Goal: Find contact information: Find contact information

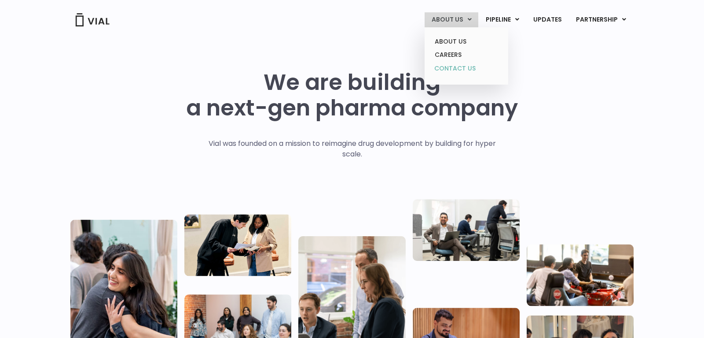
click at [456, 67] on link "CONTACT US" at bounding box center [466, 69] width 77 height 14
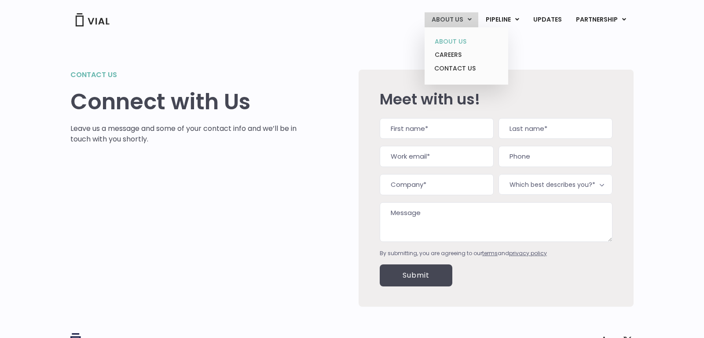
click at [453, 40] on link "ABOUT US" at bounding box center [466, 42] width 77 height 14
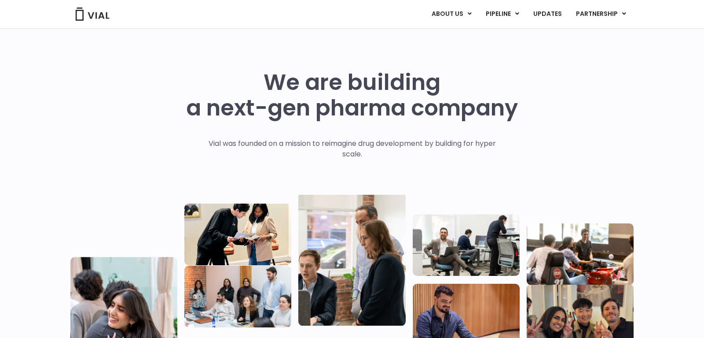
scroll to position [359, 0]
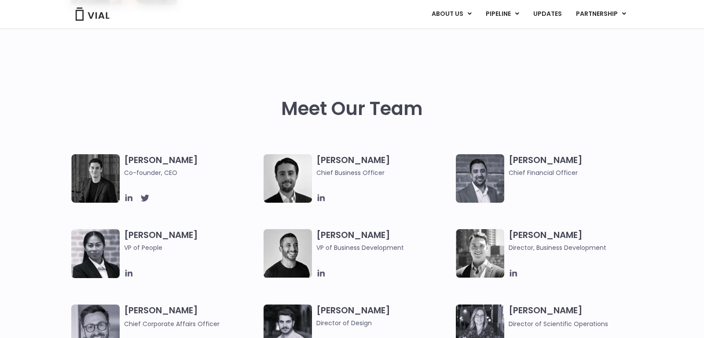
click at [95, 178] on img at bounding box center [95, 178] width 48 height 48
click at [149, 160] on h3 "[PERSON_NAME] Co-founder, CEO" at bounding box center [191, 165] width 135 height 23
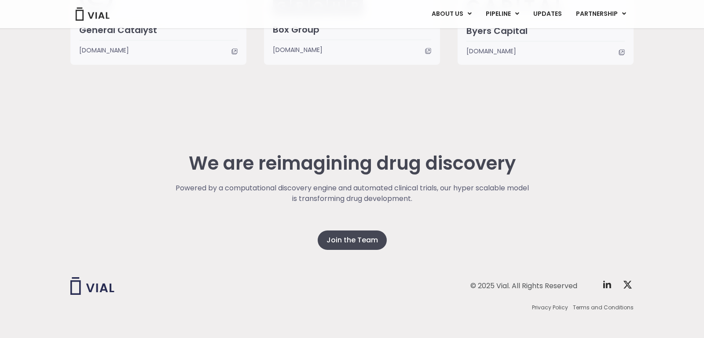
scroll to position [2243, 0]
